Goal: Task Accomplishment & Management: Complete application form

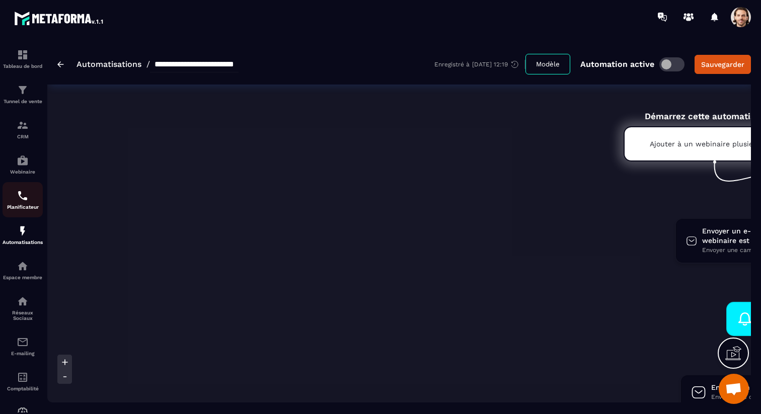
click at [27, 199] on img at bounding box center [23, 196] width 12 height 12
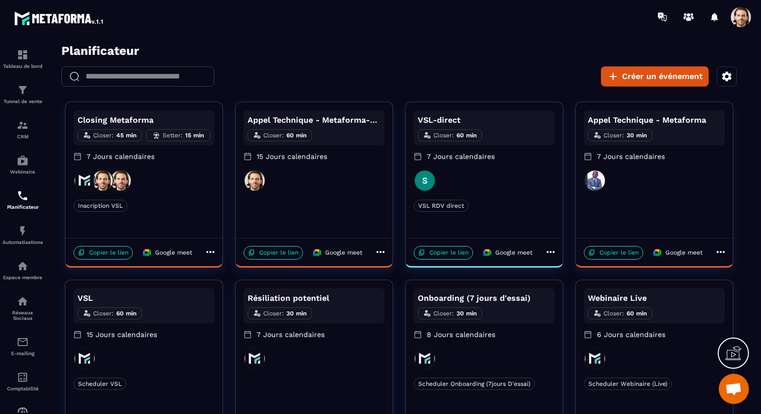
scroll to position [49, 0]
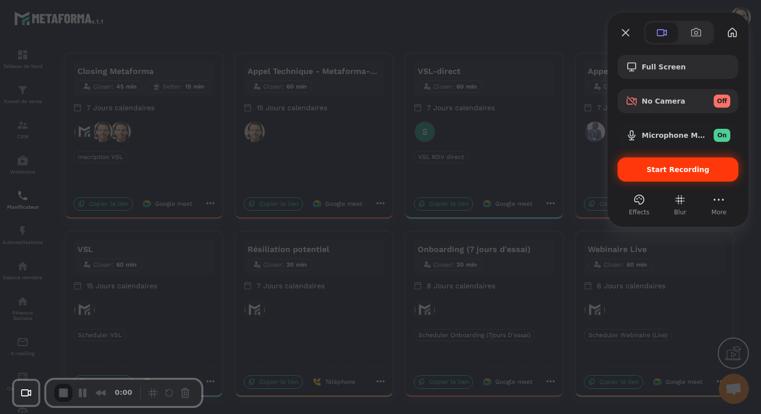
click at [643, 162] on div "Start Recording" at bounding box center [677, 170] width 121 height 24
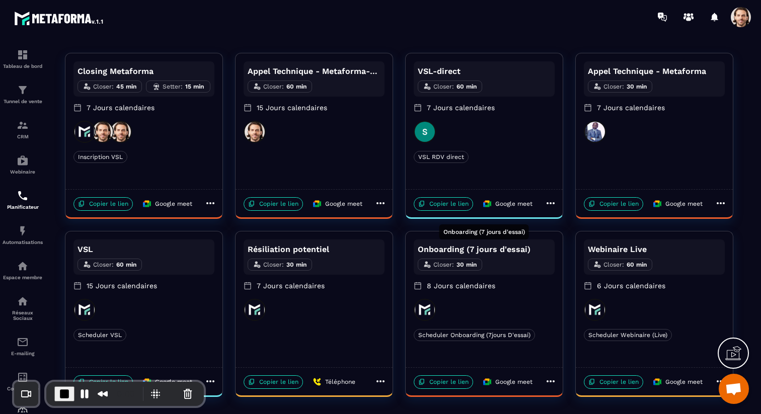
click at [505, 254] on p "Onboarding (7 jours d'essai)" at bounding box center [484, 250] width 133 height 12
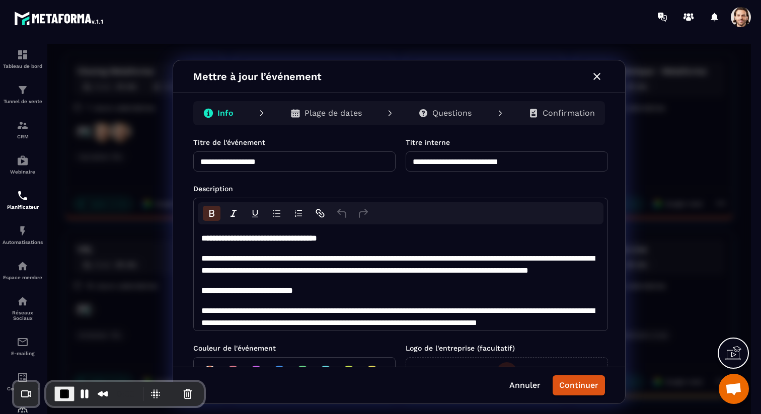
click at [469, 117] on p "Questions" at bounding box center [451, 113] width 39 height 10
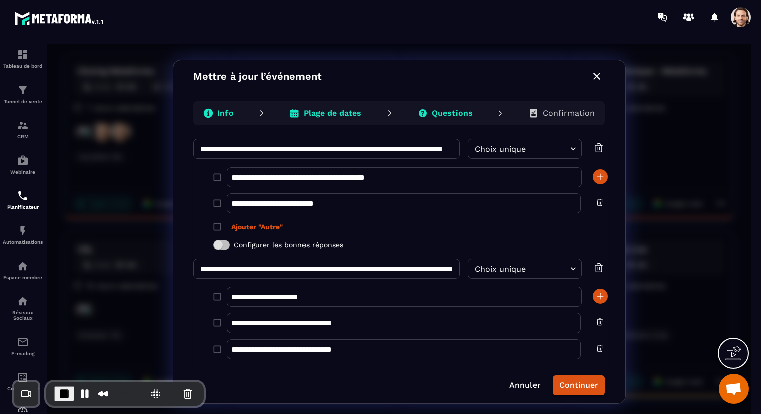
scroll to position [795, 0]
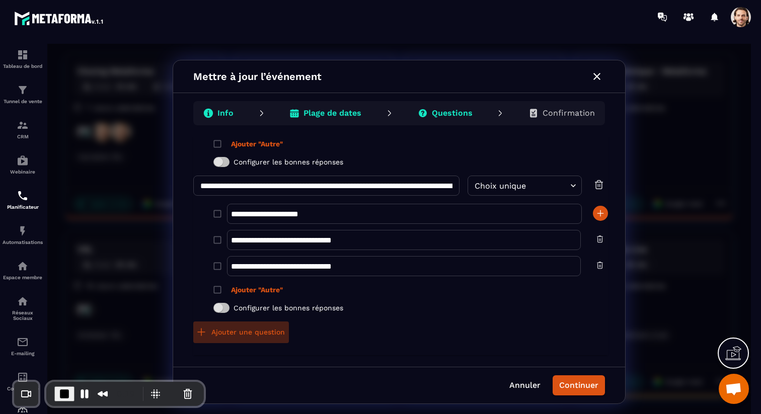
click at [271, 333] on button "Ajouter une question" at bounding box center [241, 333] width 96 height 22
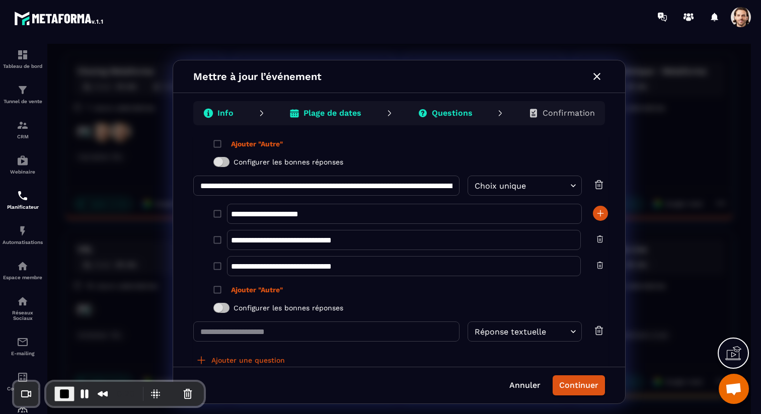
scroll to position [823, 0]
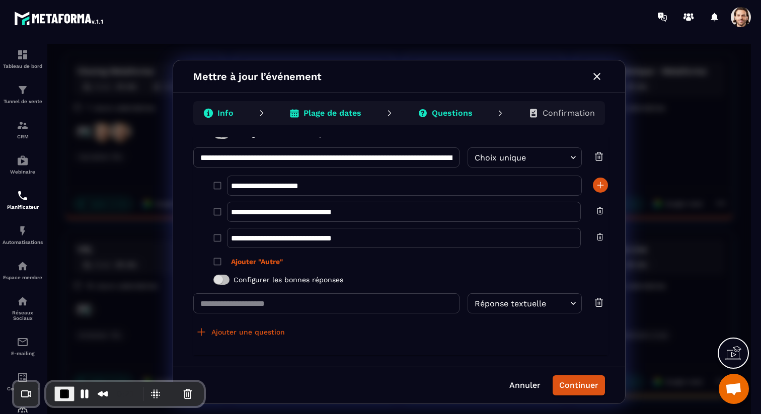
click at [501, 304] on body "Planificateur ​ ​ Créer un événement Closing Metaforma Closer : 45 min Setter :…" at bounding box center [399, 183] width 704 height 376
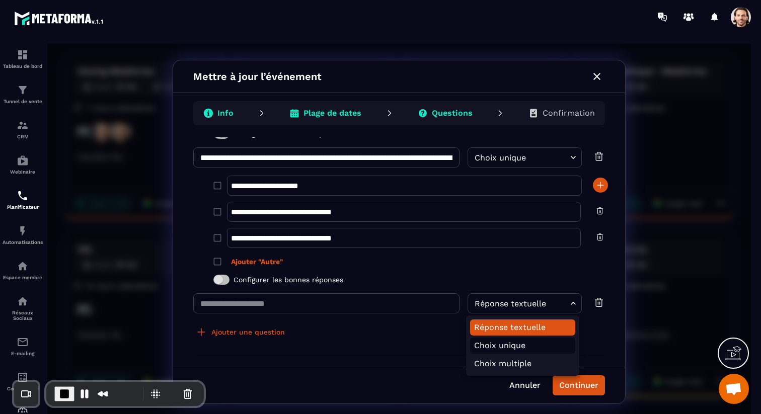
click at [501, 351] on li "Choix unique" at bounding box center [522, 346] width 105 height 16
type input "**********"
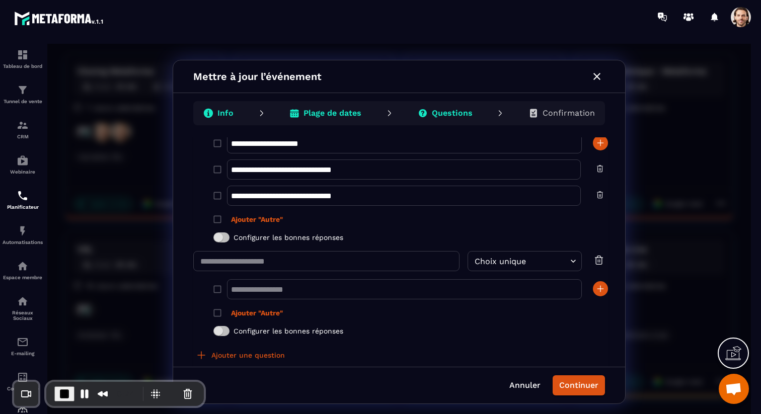
scroll to position [875, 0]
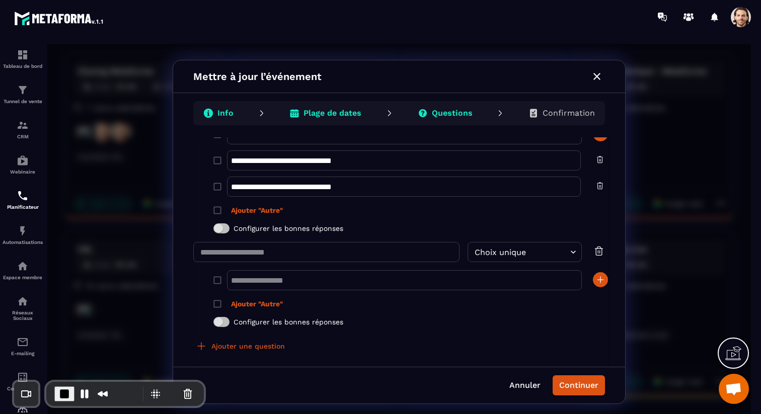
click at [270, 302] on span "Ajouter "Autre"" at bounding box center [257, 304] width 52 height 10
click at [270, 303] on input "*****" at bounding box center [404, 304] width 354 height 20
type input "***"
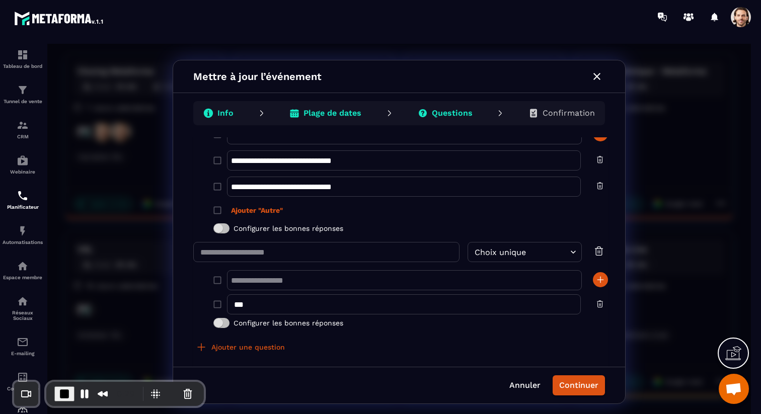
click at [326, 284] on input "​" at bounding box center [404, 280] width 355 height 20
type input "***"
click at [424, 348] on div "Ajouter une question" at bounding box center [400, 348] width 415 height 22
click at [596, 304] on icon "button" at bounding box center [600, 304] width 8 height 8
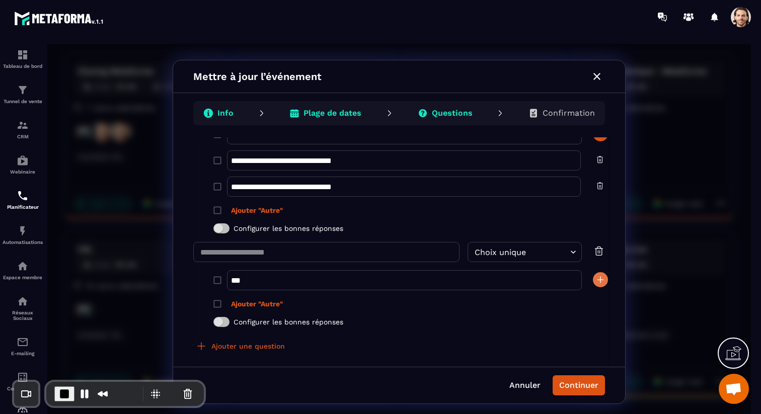
click at [600, 277] on icon "button" at bounding box center [600, 280] width 0 height 6
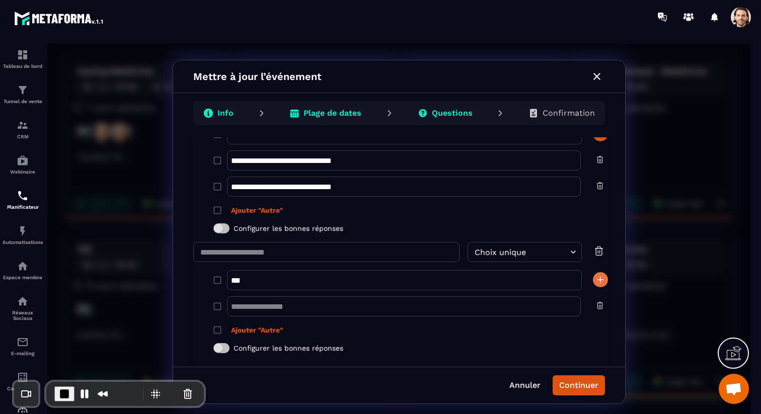
click at [597, 277] on icon "button" at bounding box center [600, 280] width 10 height 10
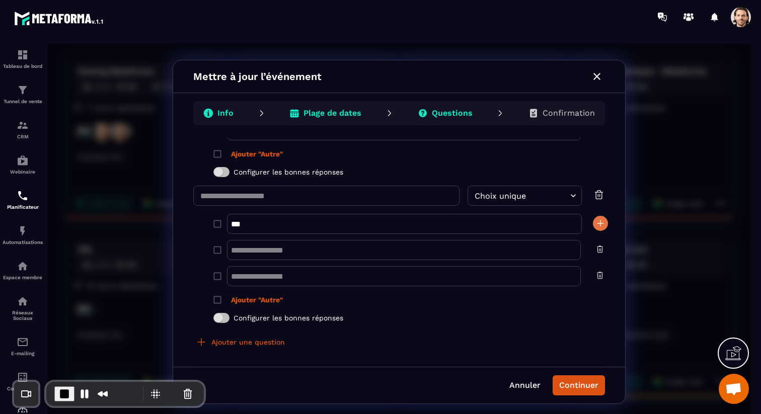
scroll to position [941, 0]
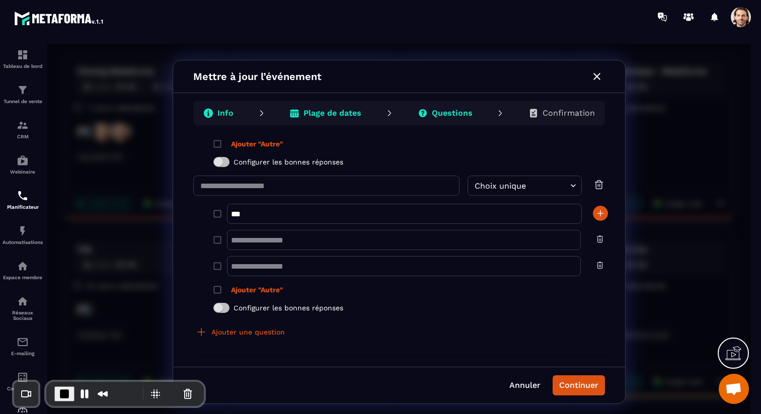
click at [269, 288] on span "Ajouter "Autre"" at bounding box center [257, 290] width 52 height 10
click at [289, 292] on input "***" at bounding box center [404, 290] width 354 height 20
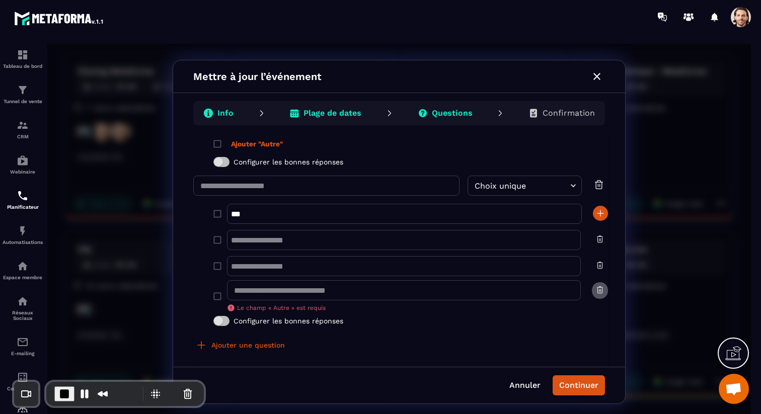
click at [592, 290] on button "​ Le champ « Autre » est requis" at bounding box center [600, 291] width 16 height 18
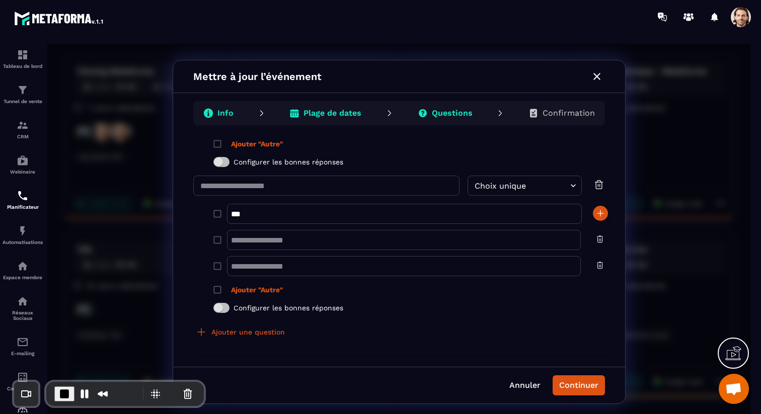
click at [249, 290] on span "Ajouter "Autre"" at bounding box center [257, 290] width 52 height 10
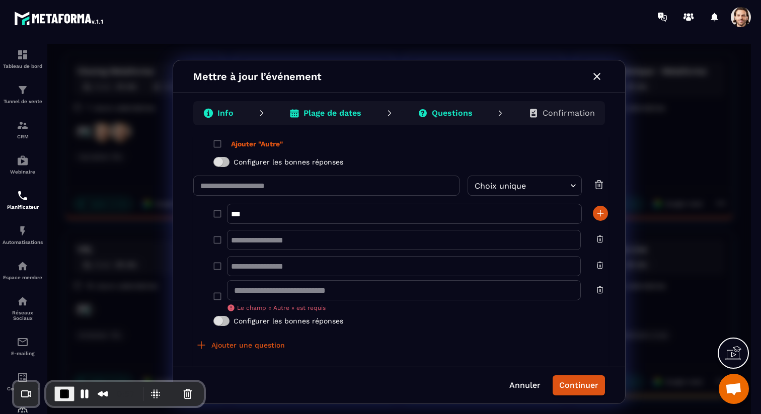
click at [602, 285] on button "​ Le champ « Autre » est requis" at bounding box center [600, 291] width 16 height 18
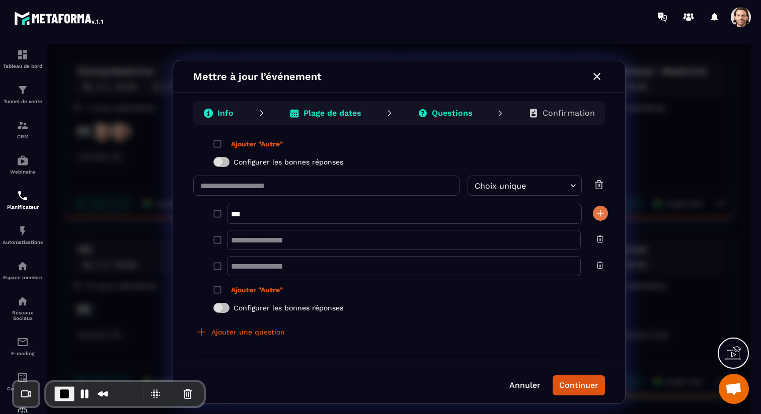
click at [596, 217] on icon "button" at bounding box center [600, 213] width 10 height 10
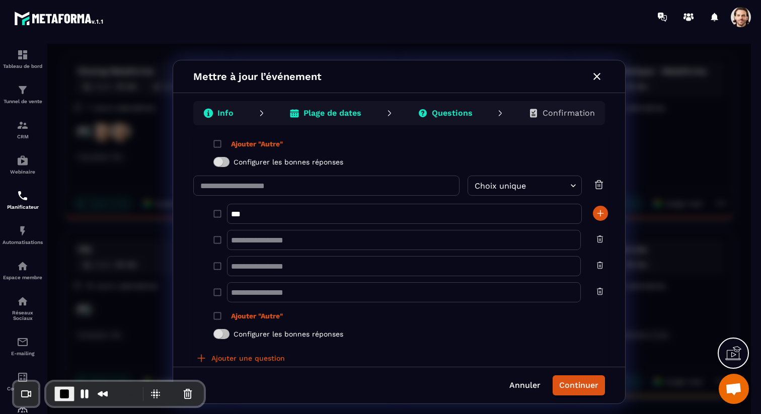
click at [600, 293] on icon "button" at bounding box center [600, 291] width 8 height 8
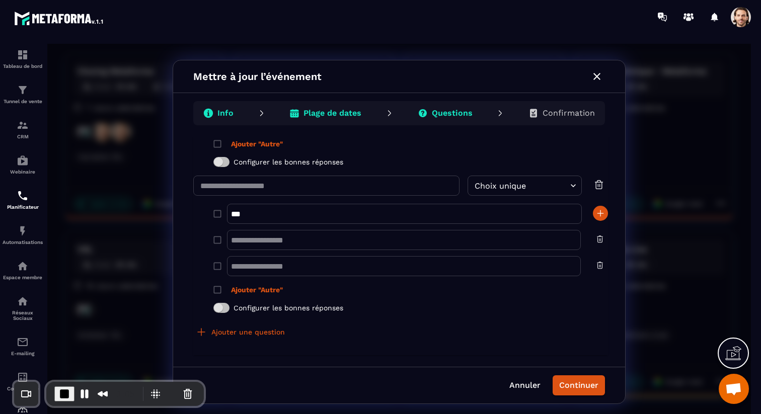
click at [261, 294] on label "Ajouter "Autre"" at bounding box center [408, 289] width 400 height 19
click at [261, 292] on span "Ajouter "Autre"" at bounding box center [257, 290] width 52 height 10
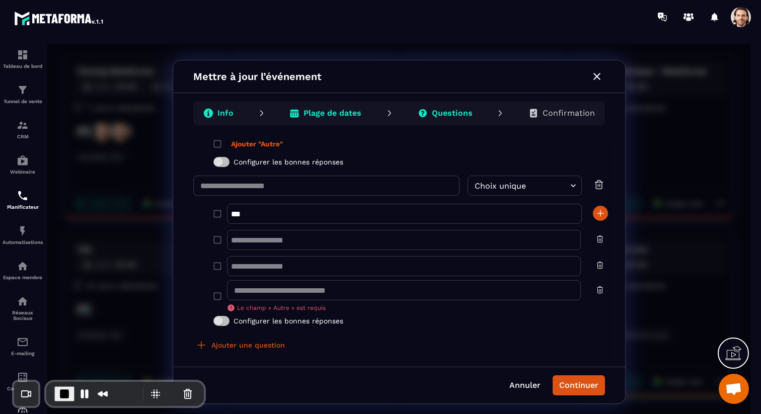
click at [598, 288] on icon "button" at bounding box center [600, 290] width 8 height 8
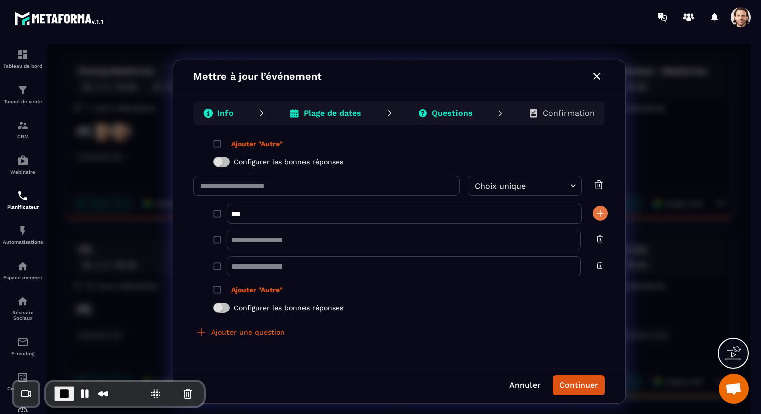
click at [597, 215] on icon "button" at bounding box center [600, 213] width 10 height 10
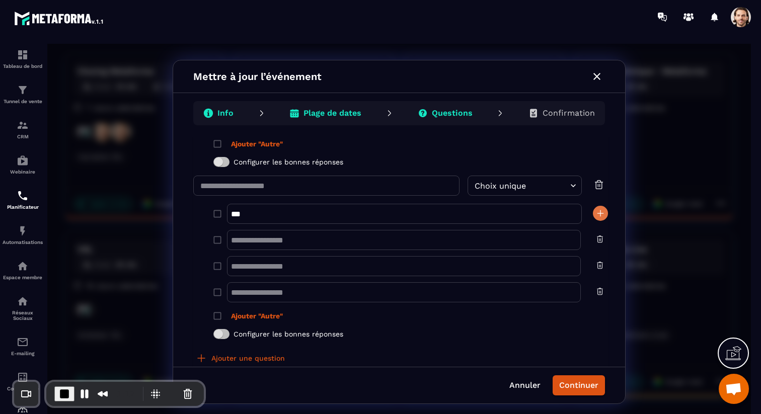
click at [597, 215] on icon "button" at bounding box center [600, 213] width 10 height 10
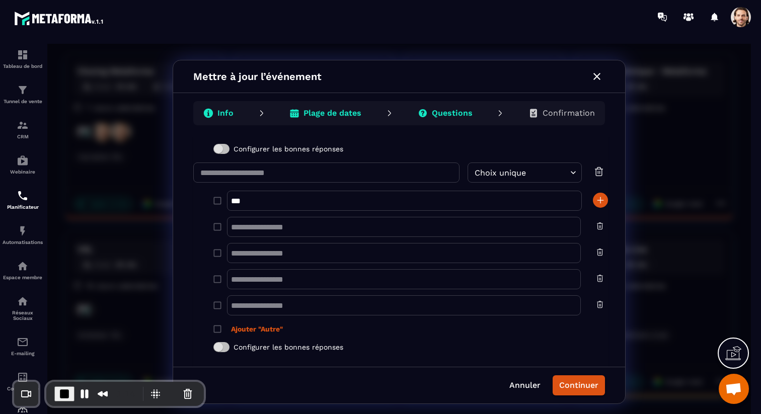
scroll to position [952, 0]
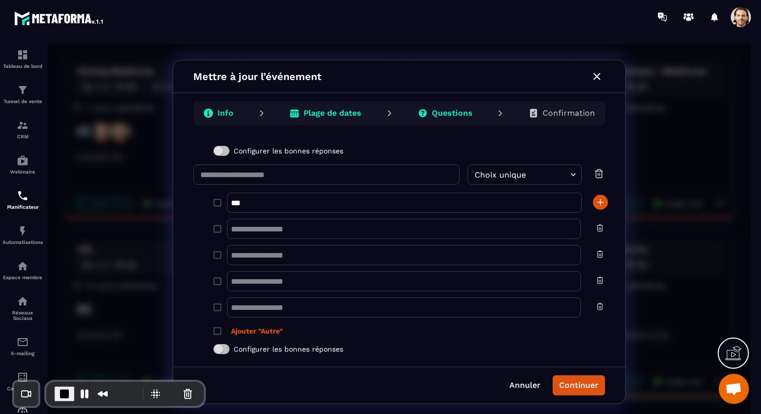
click at [596, 312] on button "​" at bounding box center [600, 307] width 8 height 10
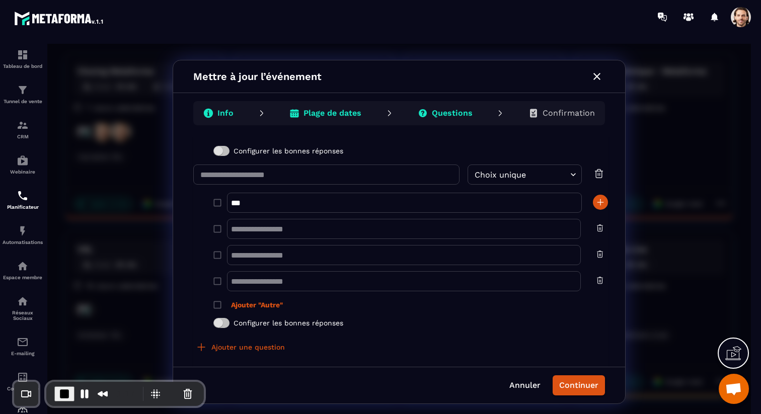
click at [598, 272] on button "​" at bounding box center [600, 281] width 16 height 18
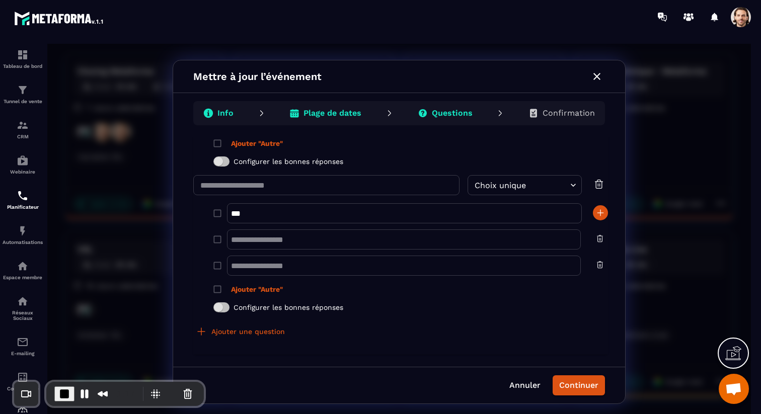
scroll to position [941, 0]
click at [601, 267] on icon "button" at bounding box center [600, 265] width 8 height 8
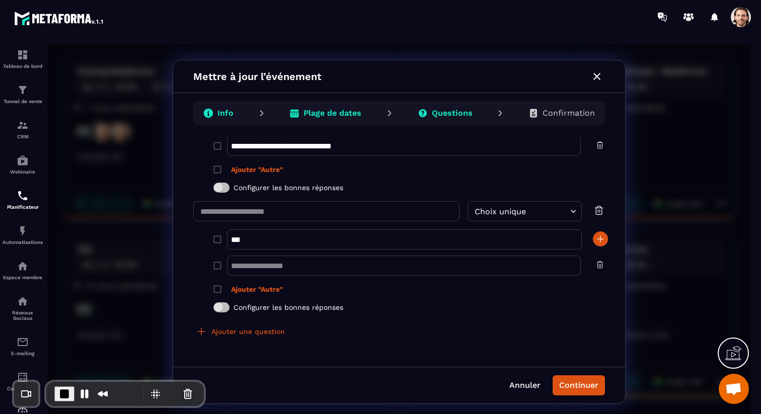
scroll to position [915, 0]
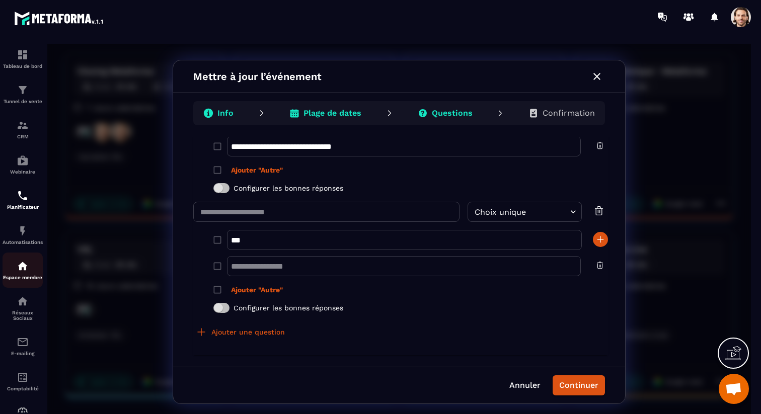
click at [23, 265] on img at bounding box center [23, 266] width 12 height 12
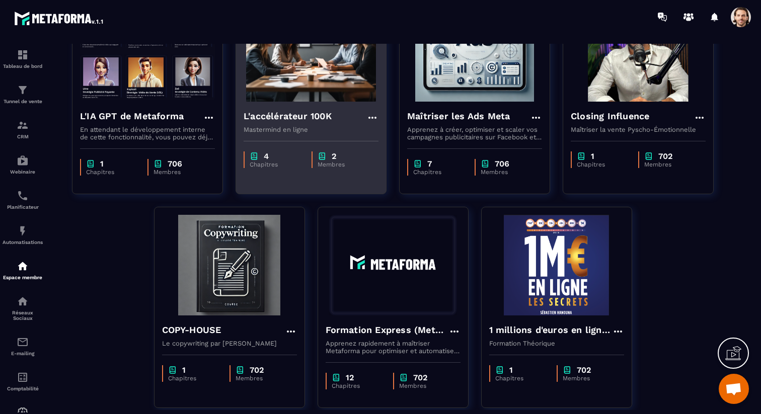
scroll to position [133, 0]
